Goal: Task Accomplishment & Management: Complete application form

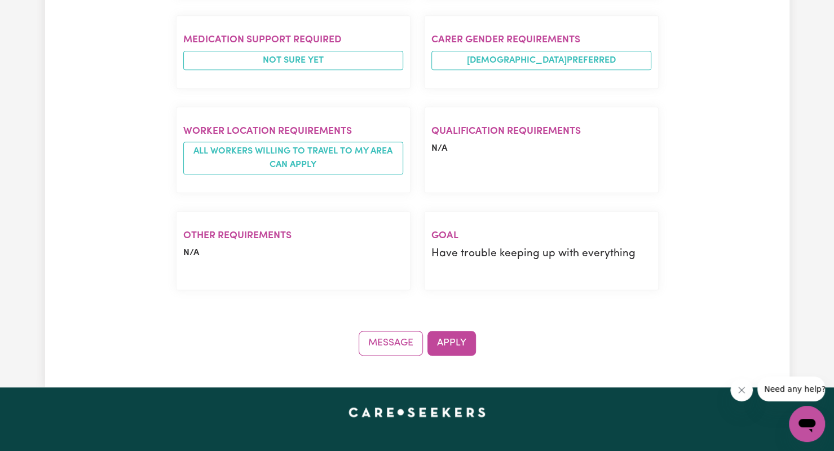
scroll to position [668, 0]
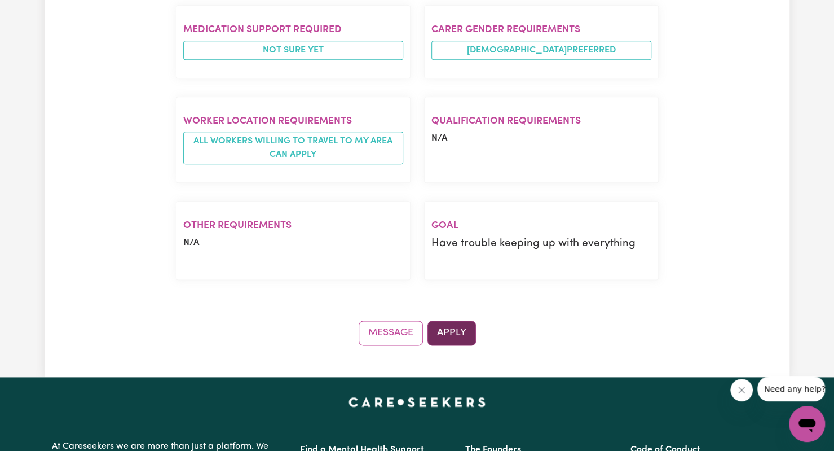
click at [452, 323] on button "Apply" at bounding box center [452, 332] width 49 height 25
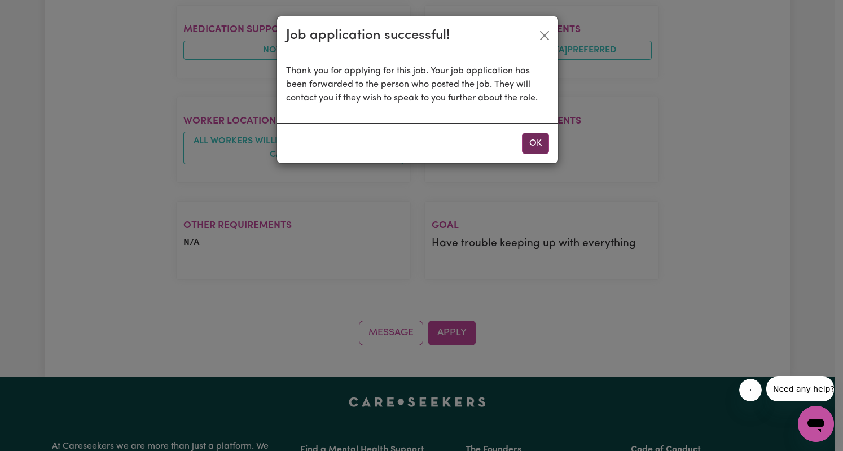
click at [532, 143] on button "OK" at bounding box center [535, 143] width 27 height 21
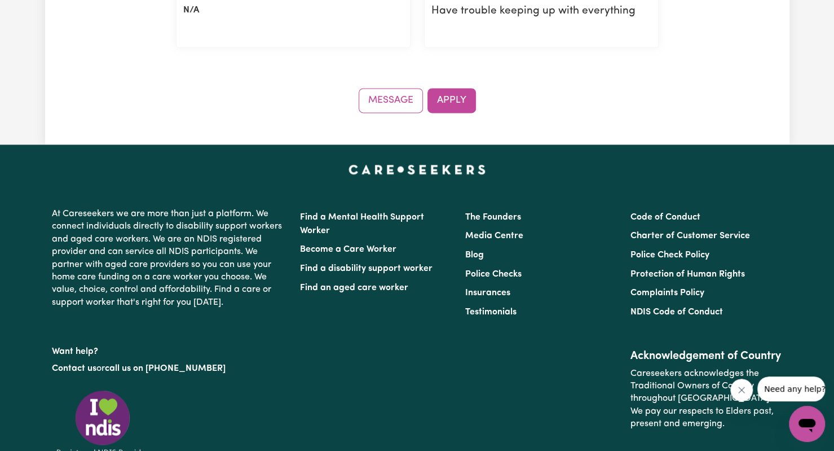
scroll to position [902, 0]
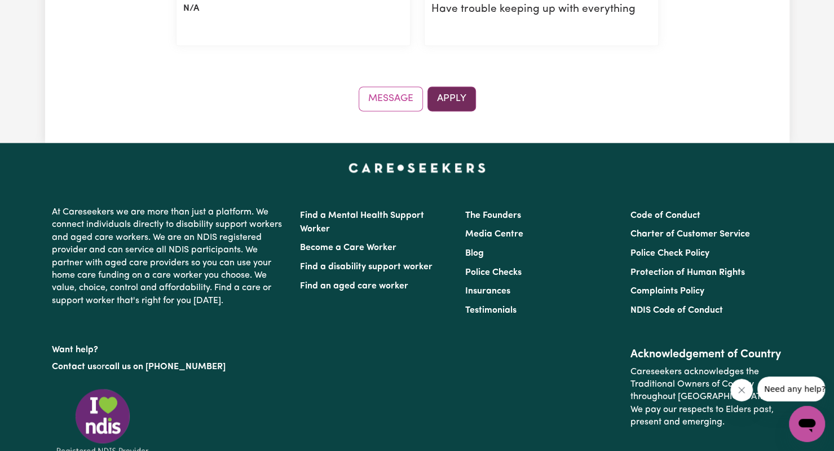
click at [454, 89] on button "Apply" at bounding box center [452, 98] width 49 height 25
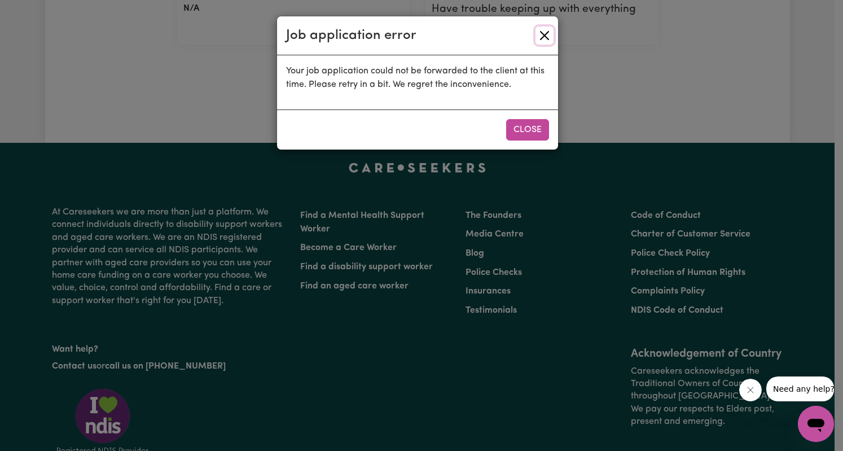
click at [549, 29] on button "Close" at bounding box center [544, 36] width 18 height 18
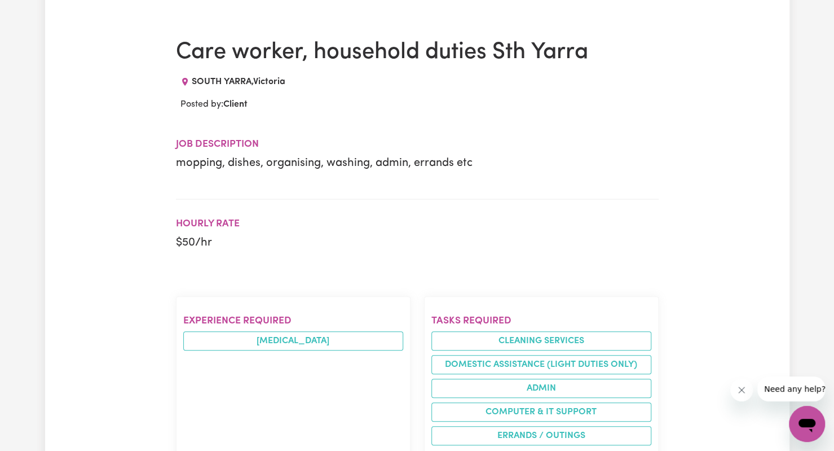
scroll to position [0, 0]
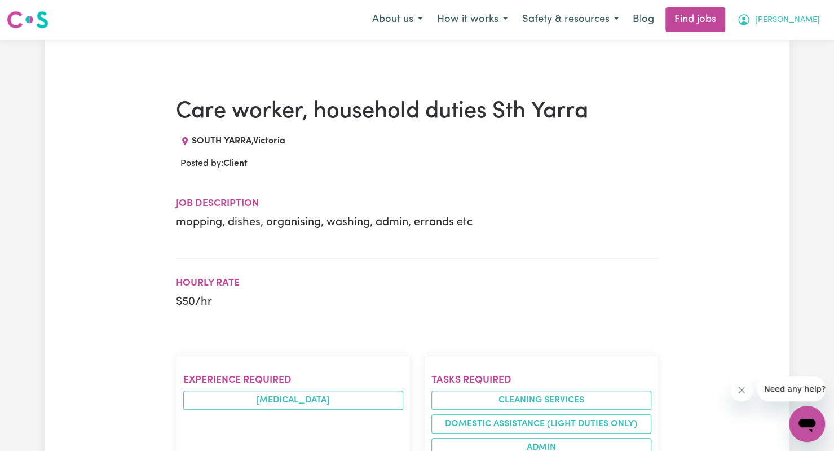
click at [811, 23] on span "[PERSON_NAME]" at bounding box center [787, 20] width 65 height 12
click at [768, 71] on link "My Dashboard" at bounding box center [782, 64] width 89 height 21
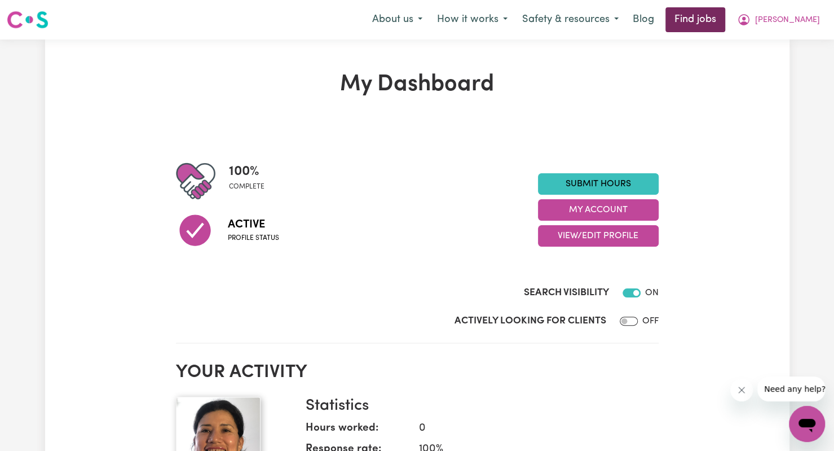
click at [725, 23] on link "Find jobs" at bounding box center [696, 19] width 60 height 25
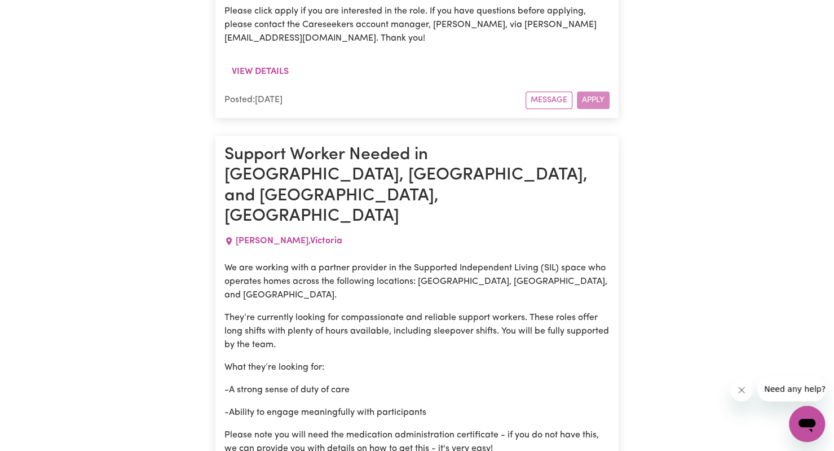
scroll to position [5782, 0]
